Goal: Information Seeking & Learning: Learn about a topic

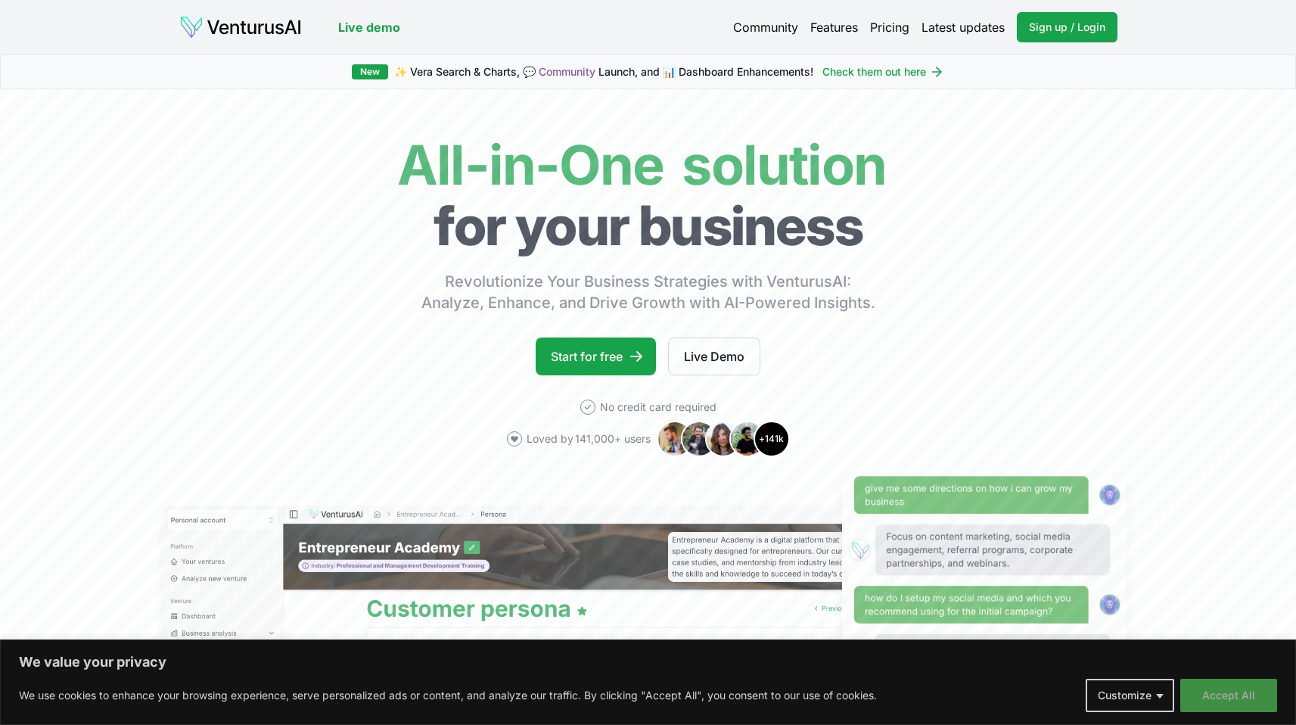
click at [1229, 703] on button "Accept All" at bounding box center [1228, 694] width 97 height 33
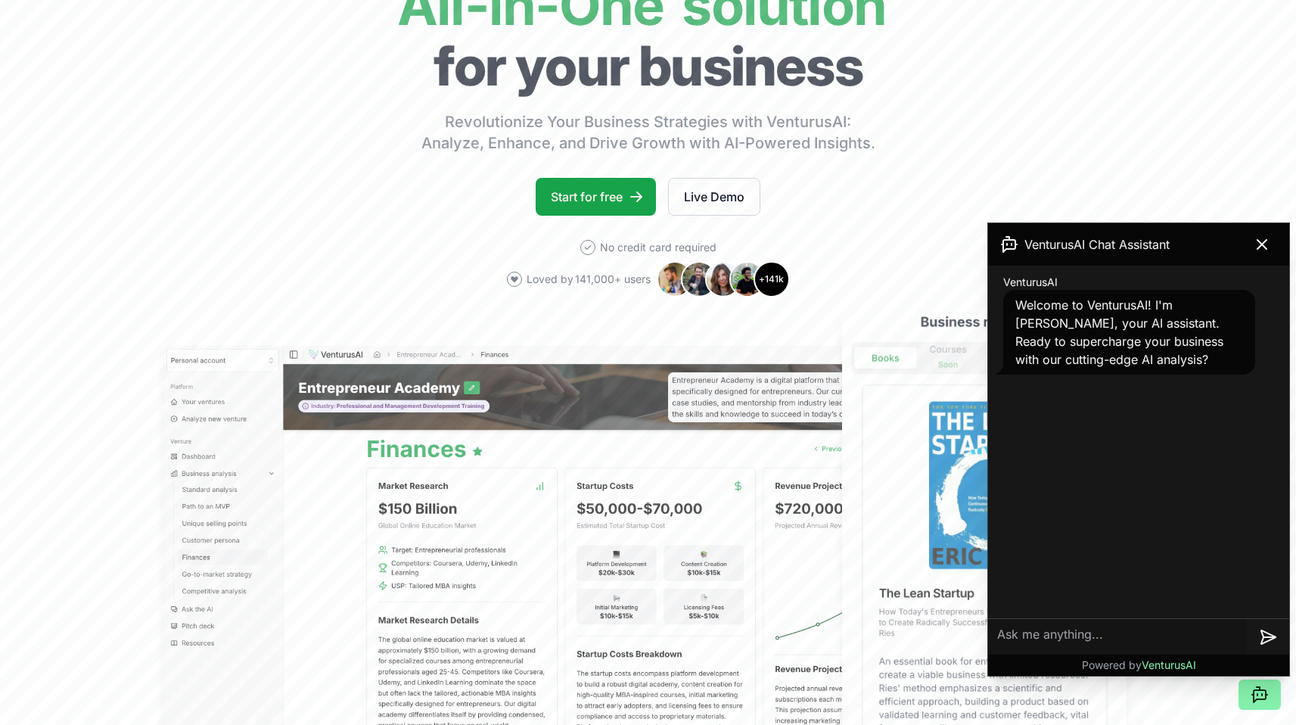
scroll to position [172, 0]
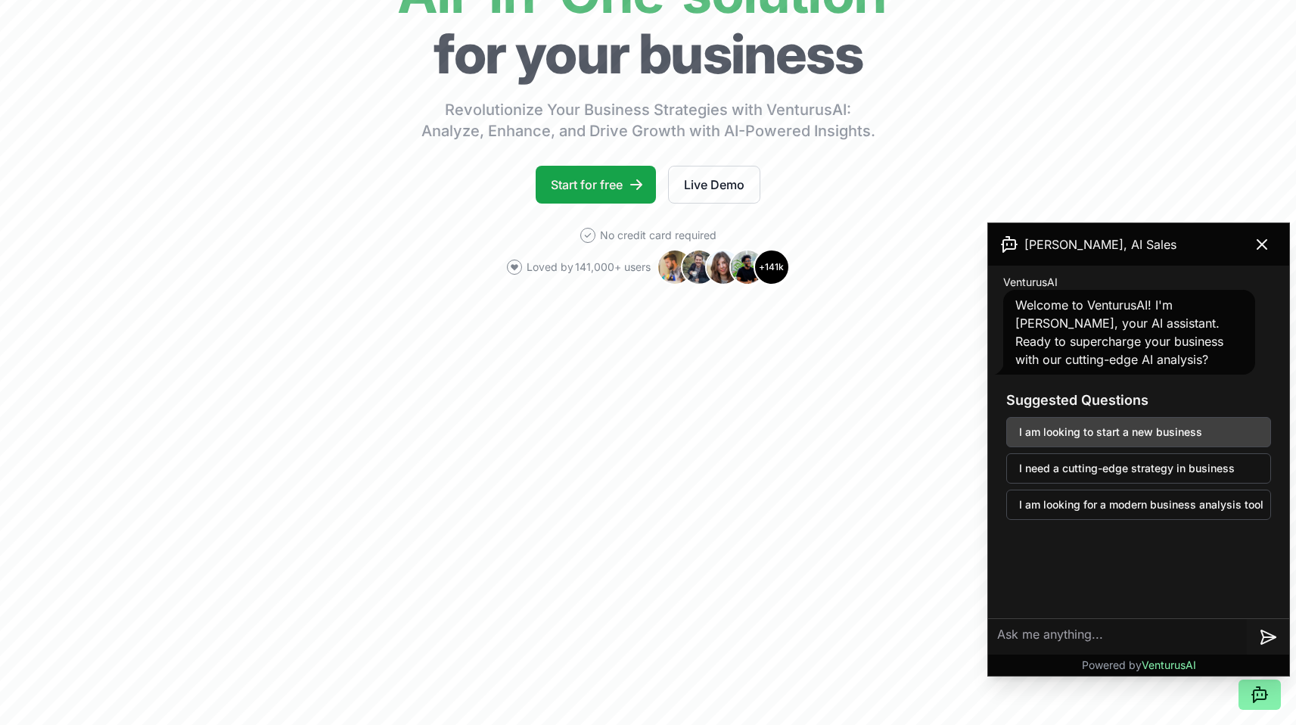
click at [1135, 431] on button "I am looking to start a new business" at bounding box center [1138, 432] width 265 height 30
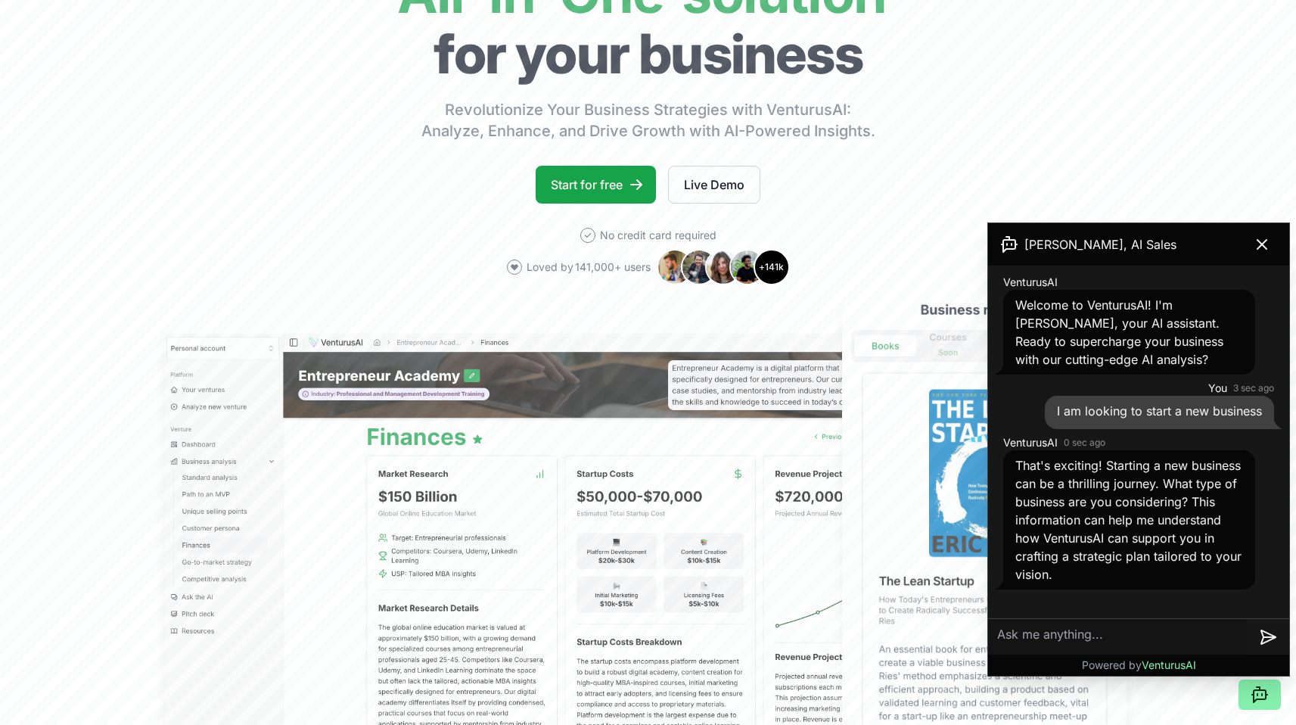
click at [1098, 640] on textarea at bounding box center [1117, 637] width 259 height 36
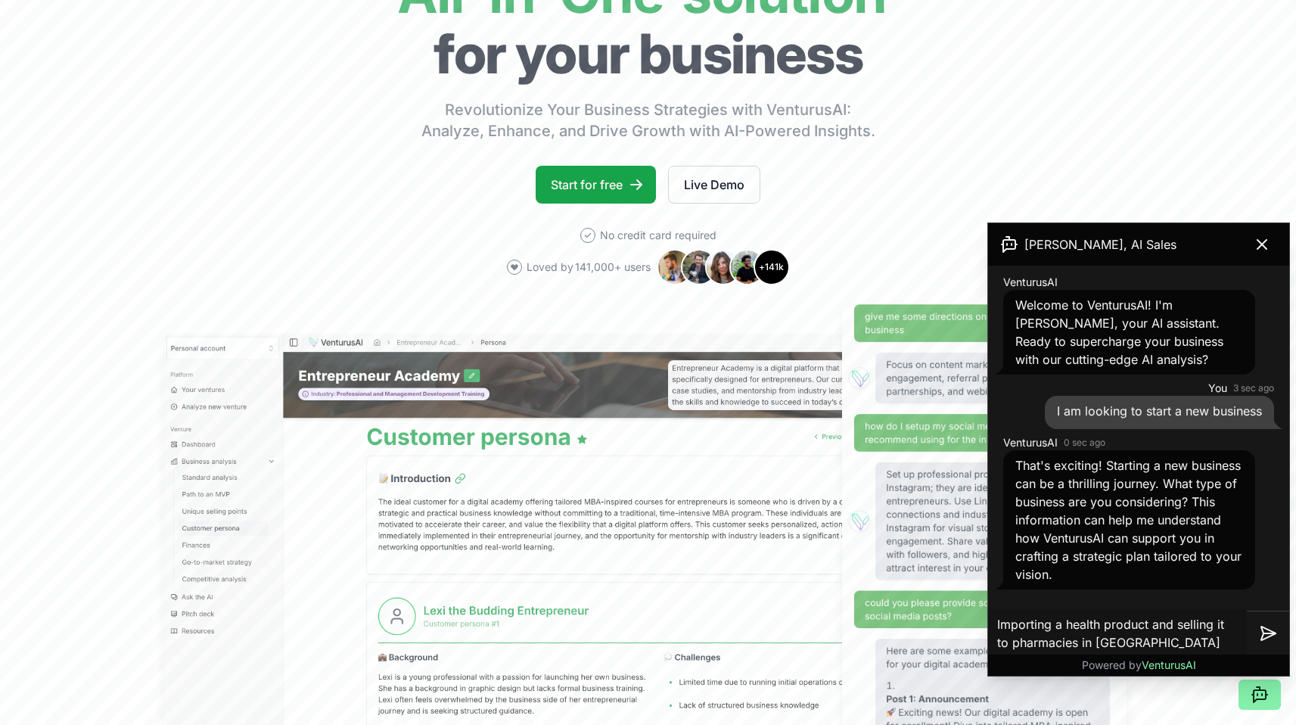
click at [1066, 624] on textarea "Importing a health product and selling it to pharmacies in Cyprus" at bounding box center [1117, 633] width 259 height 48
click at [1230, 609] on textarea "Importing a German build health product and selling it to pharmacies in Cyprus" at bounding box center [1117, 627] width 259 height 67
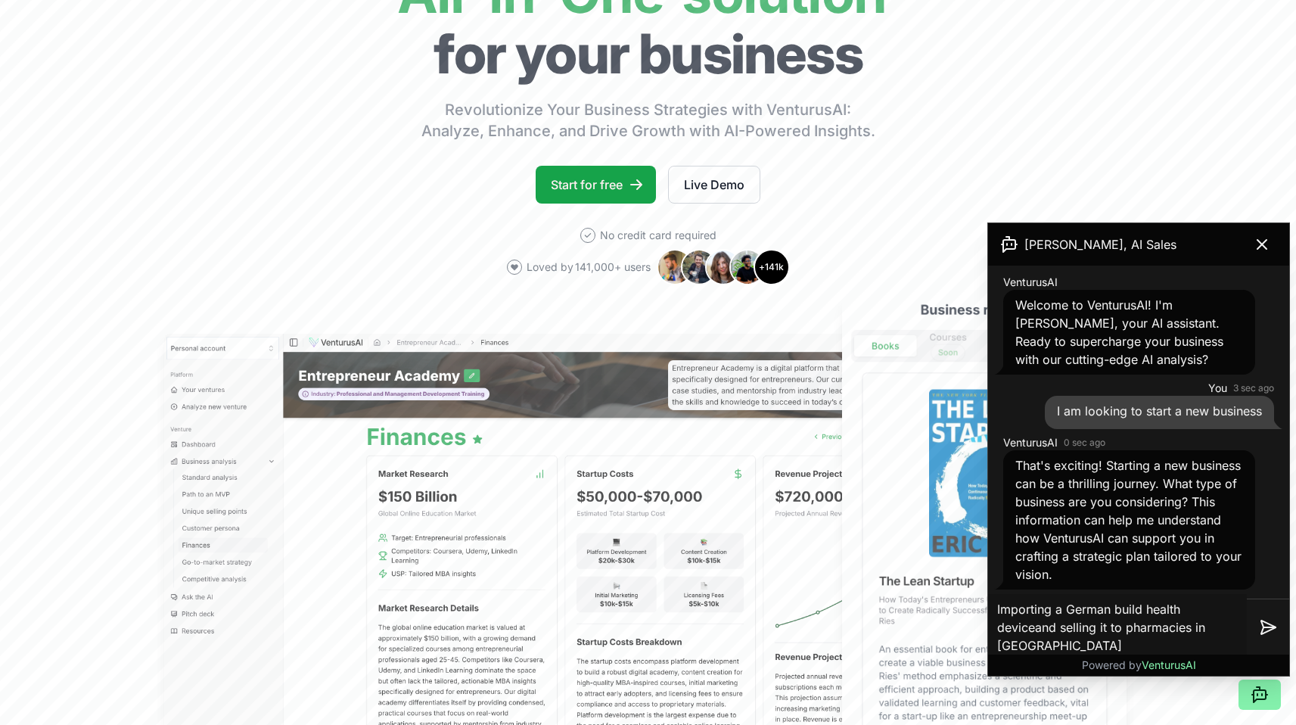
type textarea "Importing a German build health device and selling it to pharmacies in Cyprus"
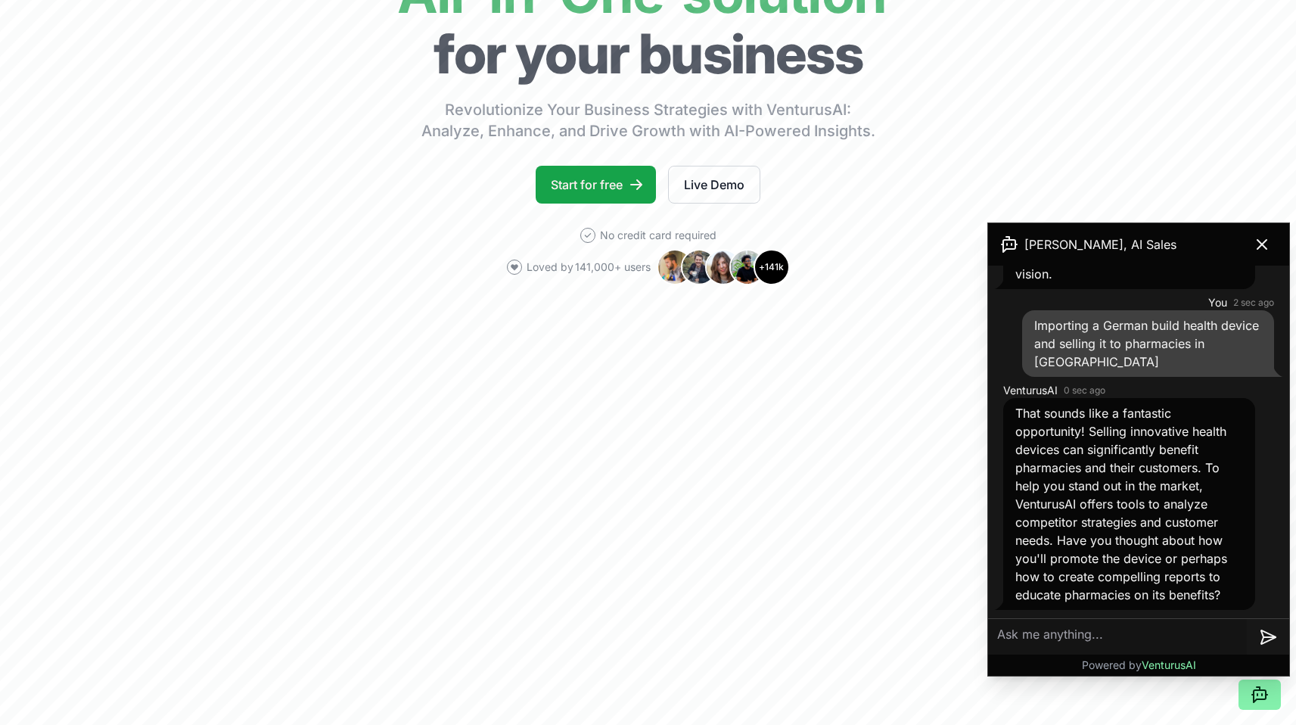
scroll to position [301, 0]
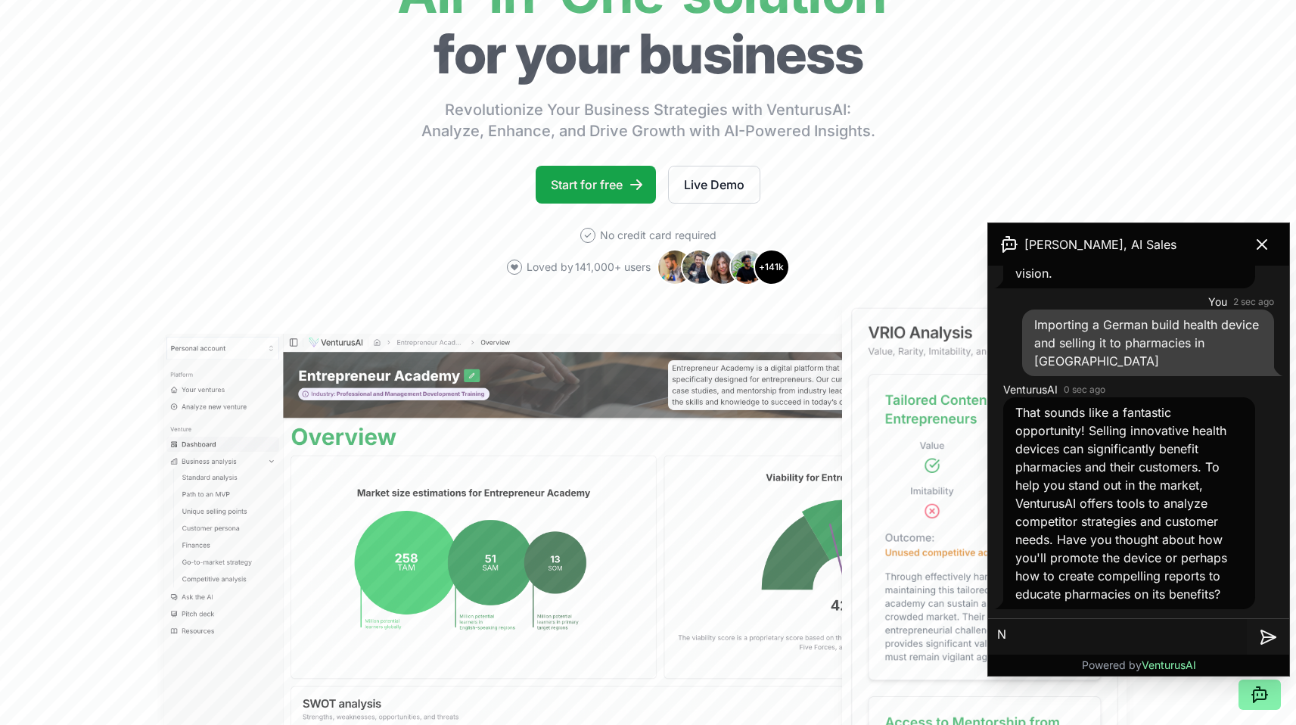
type textarea "No"
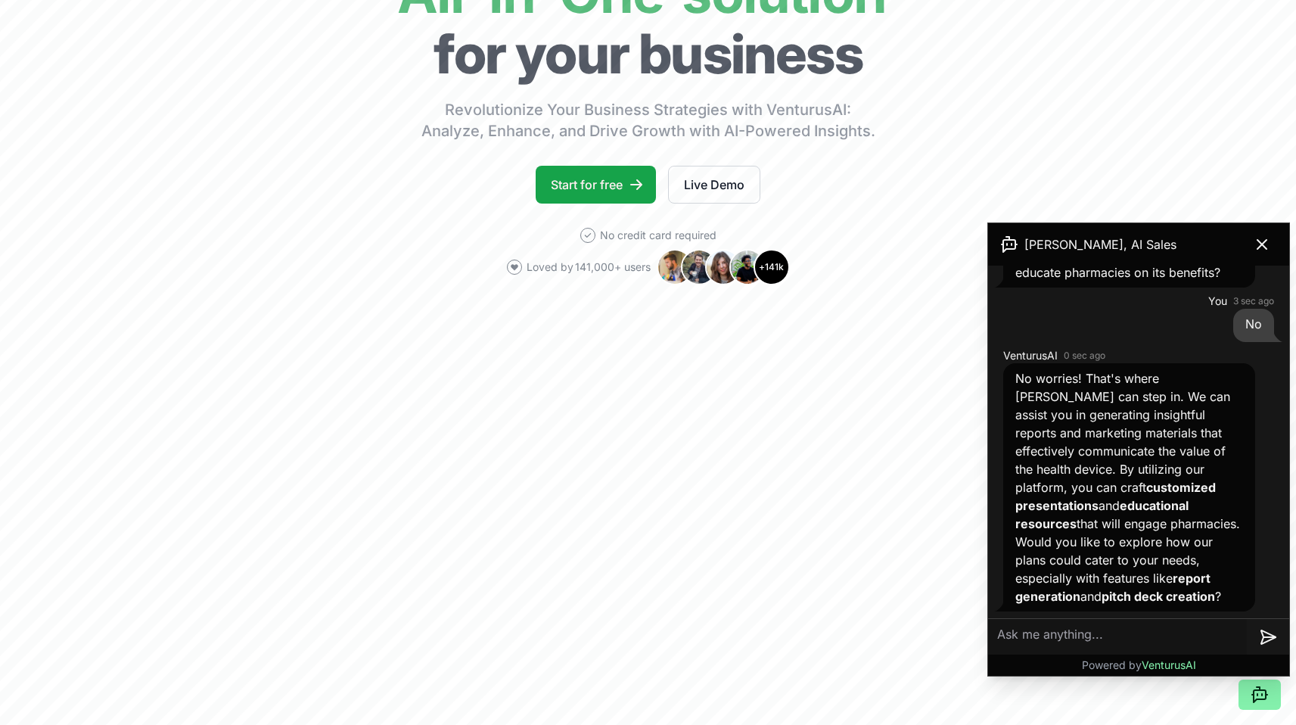
scroll to position [625, 0]
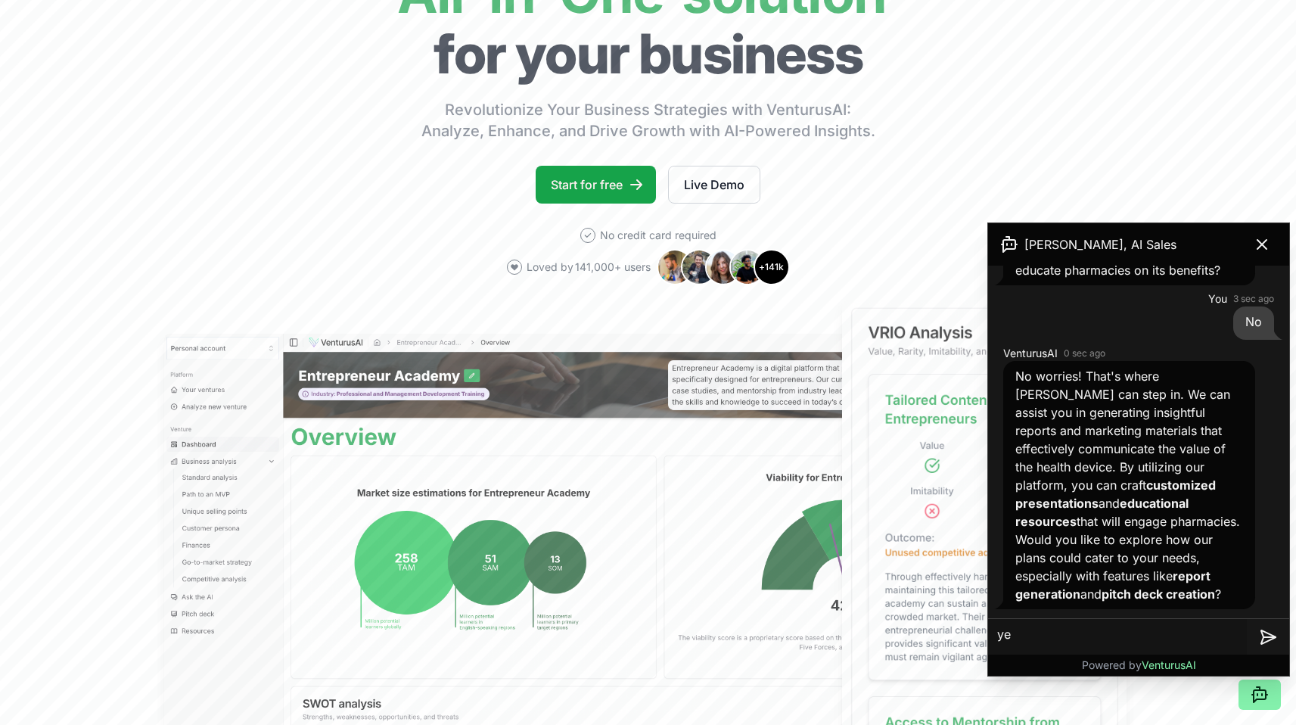
type textarea "yes"
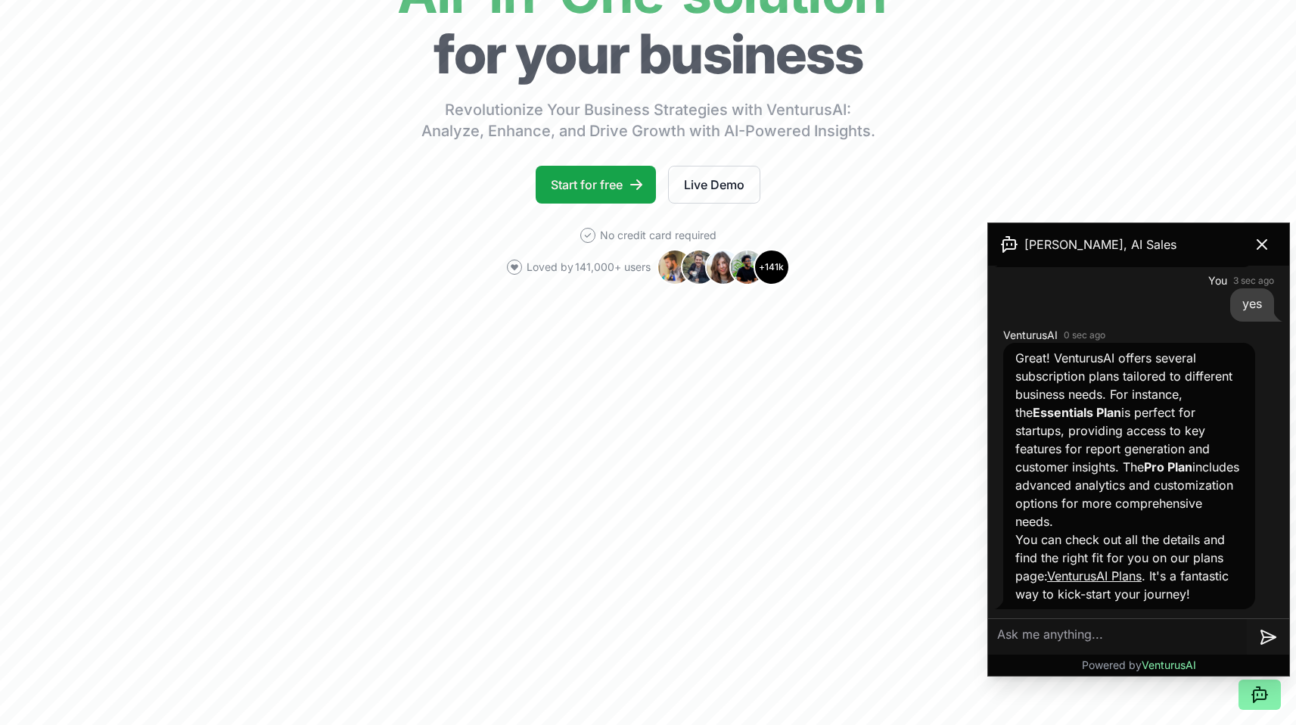
scroll to position [985, 0]
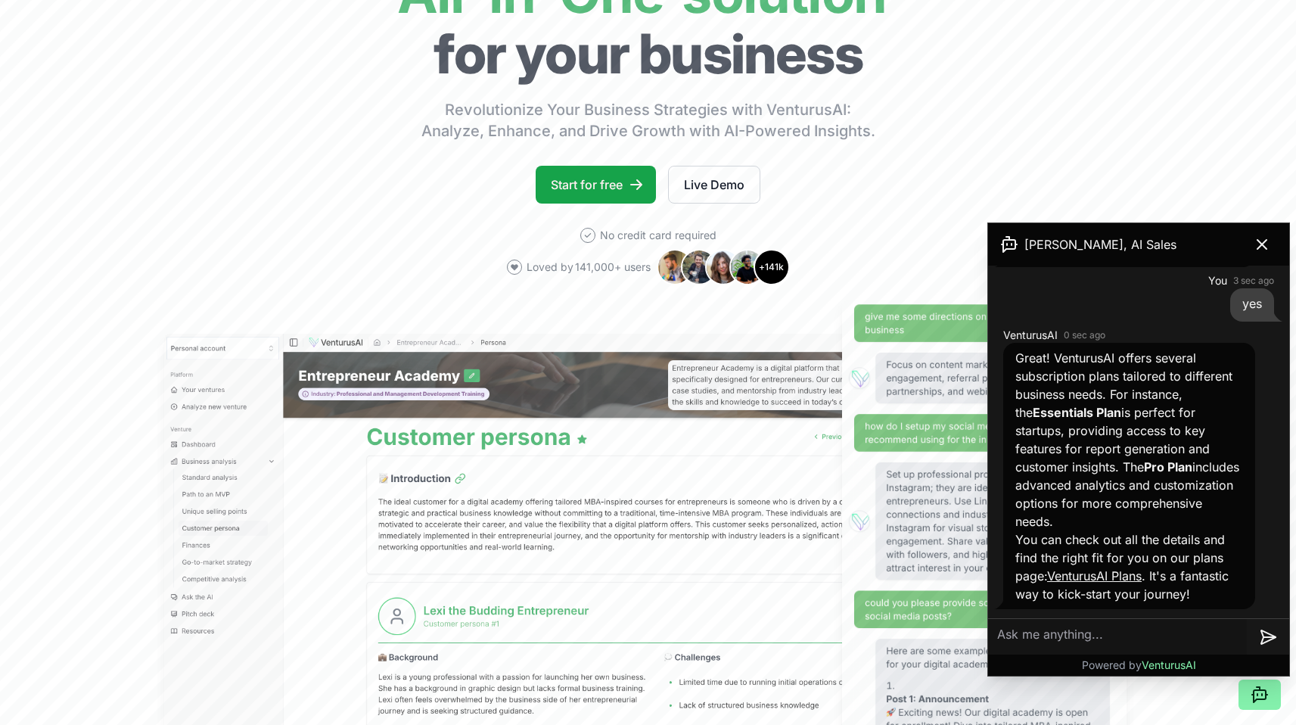
click at [1113, 568] on link "VenturusAI Plans" at bounding box center [1094, 575] width 95 height 15
